Goal: Browse casually

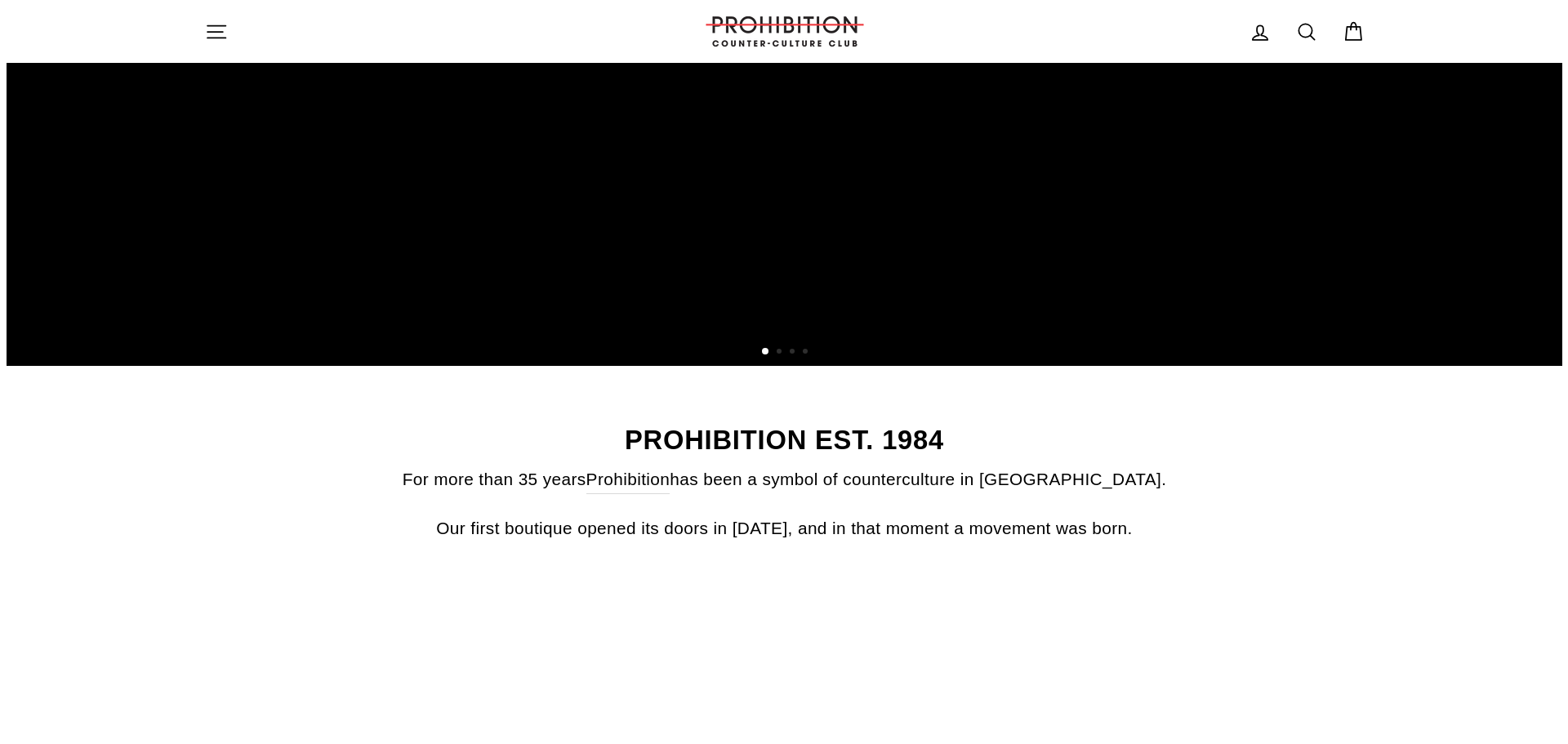
scroll to position [4109, 0]
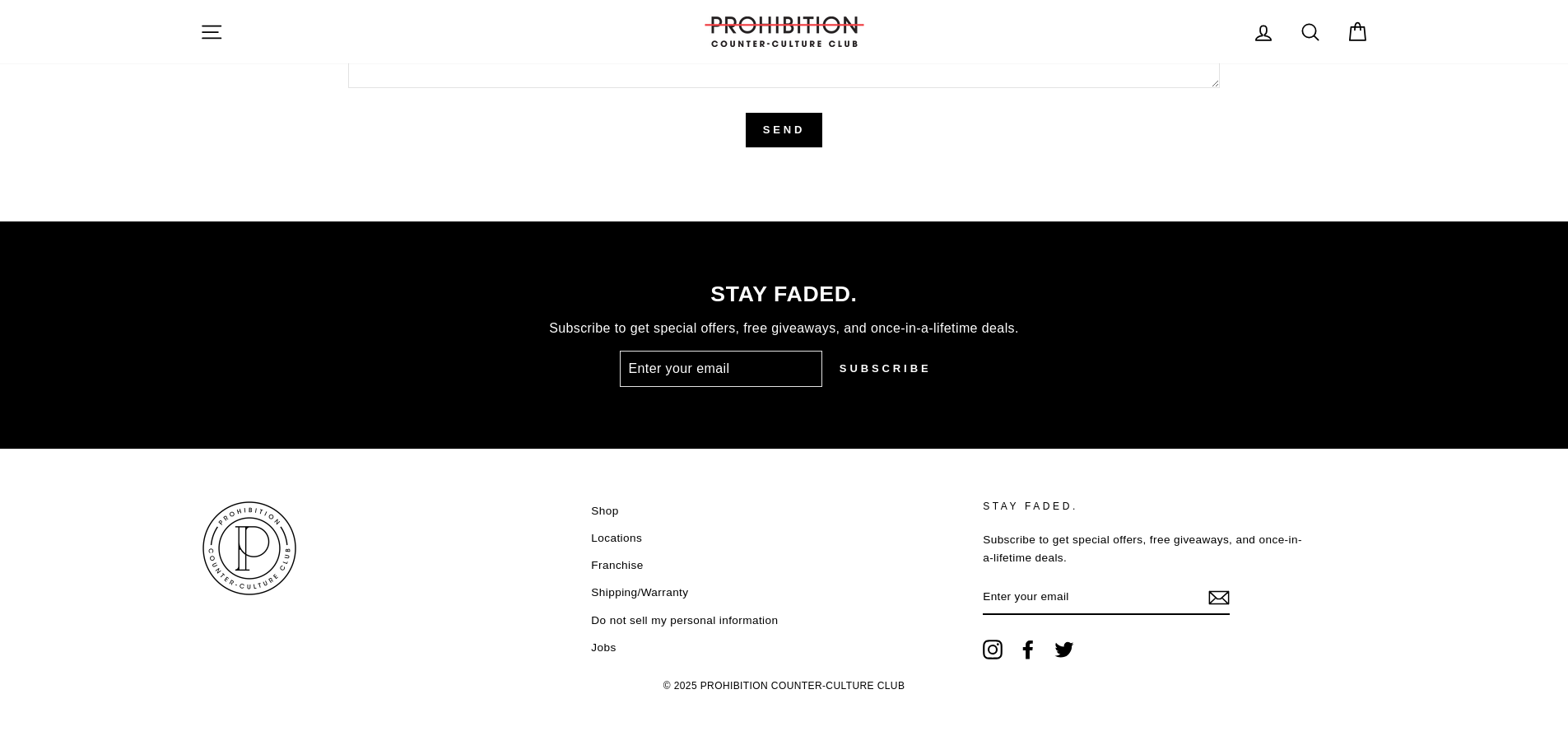
click at [994, 655] on icon at bounding box center [993, 649] width 12 height 12
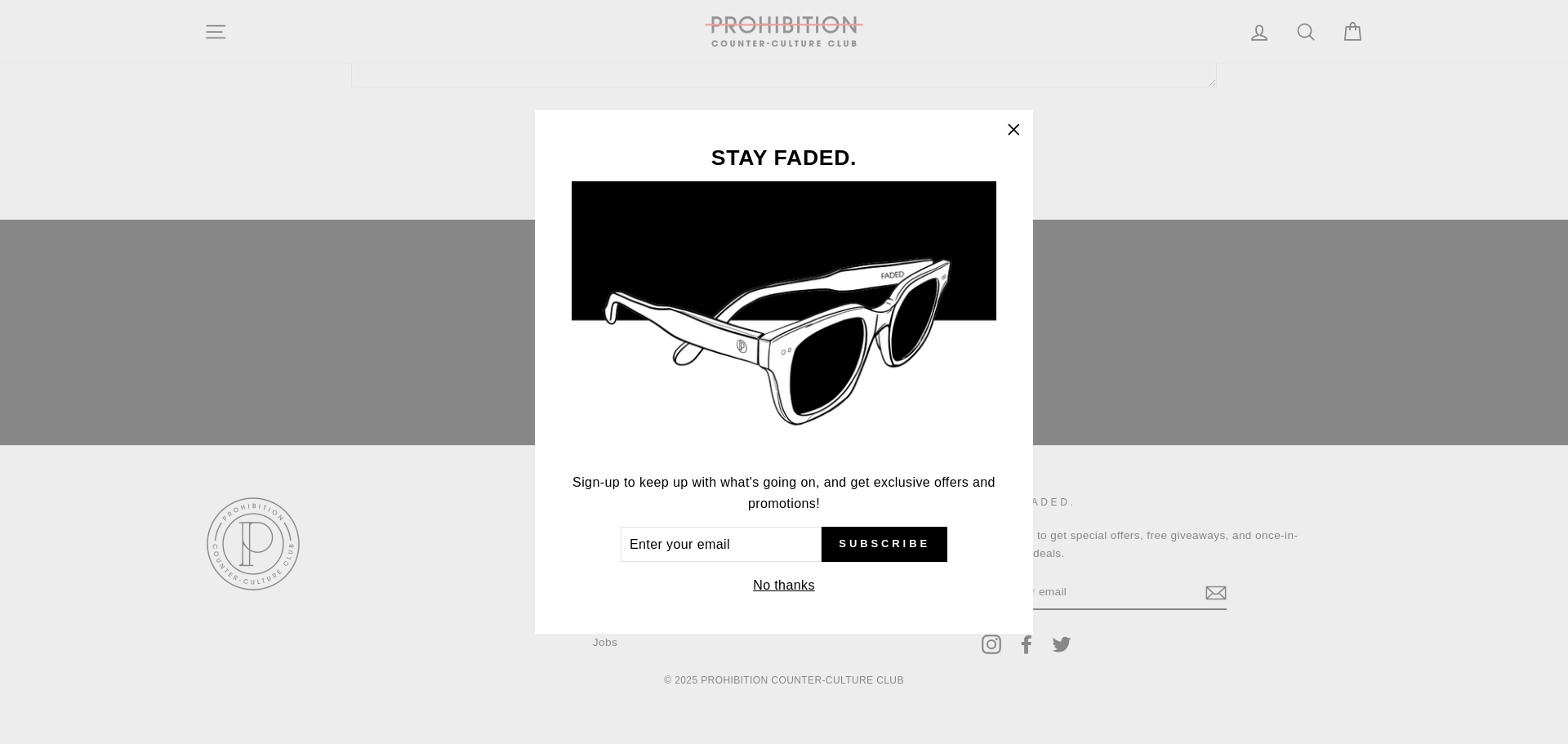
click at [1012, 131] on icon "button" at bounding box center [1013, 130] width 10 height 10
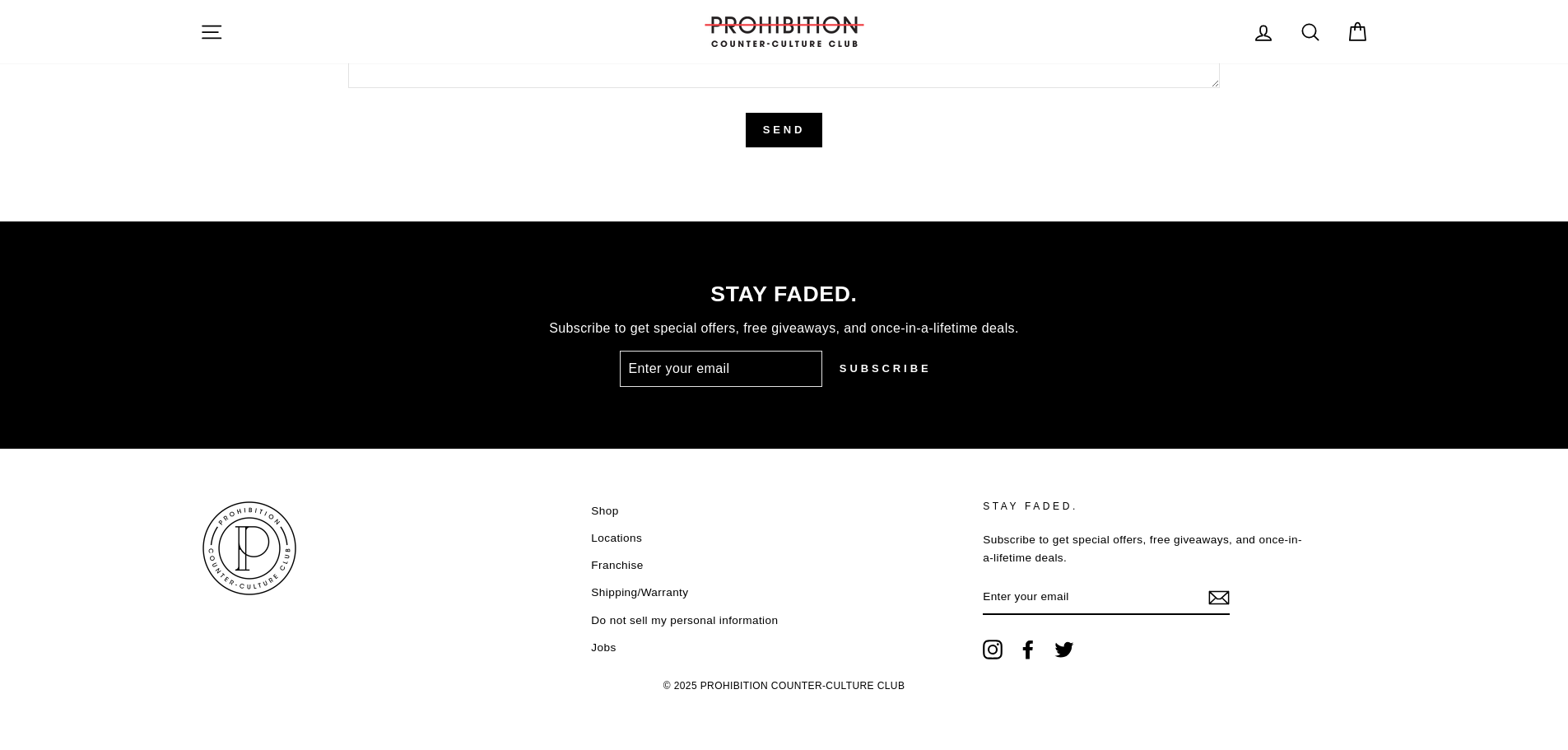
click at [202, 23] on icon "button" at bounding box center [211, 32] width 23 height 23
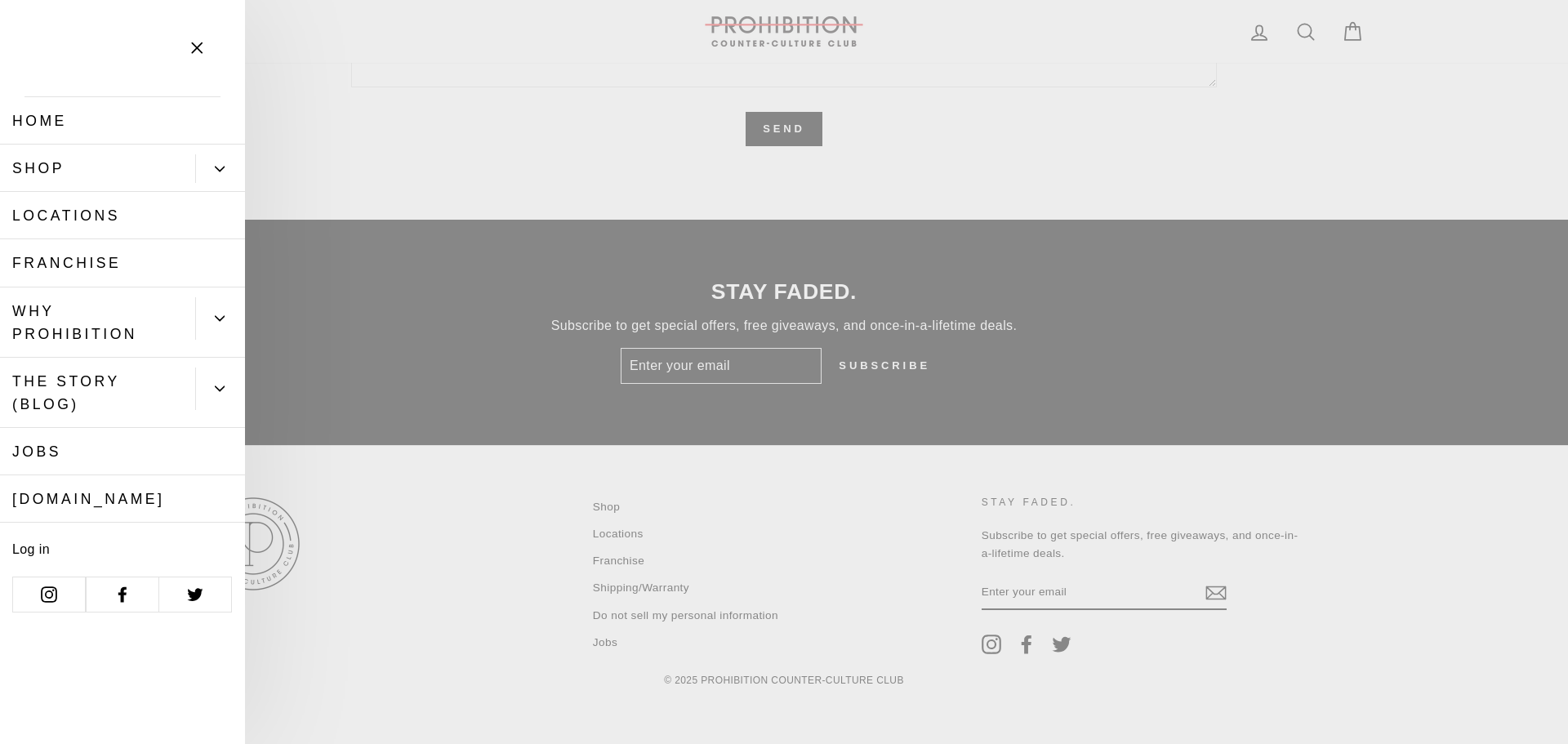
click at [42, 163] on link "Shop" at bounding box center [97, 168] width 195 height 47
